Goal: Task Accomplishment & Management: Complete application form

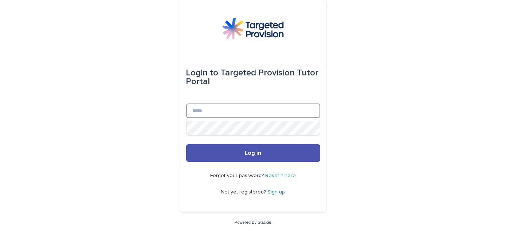
click at [211, 109] on input "Email" at bounding box center [253, 110] width 134 height 15
type input "**********"
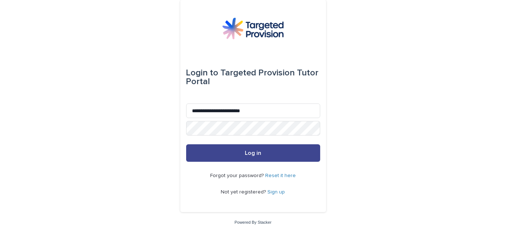
click at [218, 157] on button "Log in" at bounding box center [253, 152] width 134 height 17
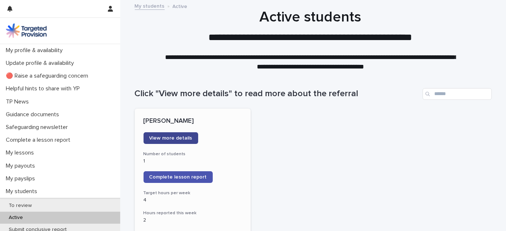
click at [171, 140] on span "View more details" at bounding box center [170, 138] width 43 height 5
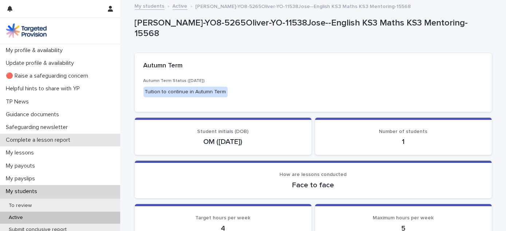
click at [61, 140] on p "Complete a lesson report" at bounding box center [39, 140] width 73 height 7
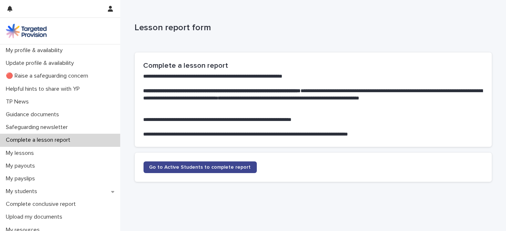
click at [174, 168] on span "Go to Active Students to complete report" at bounding box center [200, 167] width 102 height 5
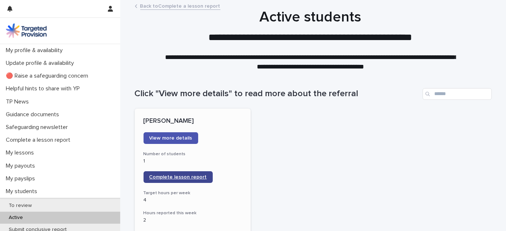
click at [183, 179] on span "Complete lesson report" at bounding box center [178, 177] width 58 height 5
